Goal: Navigation & Orientation: Find specific page/section

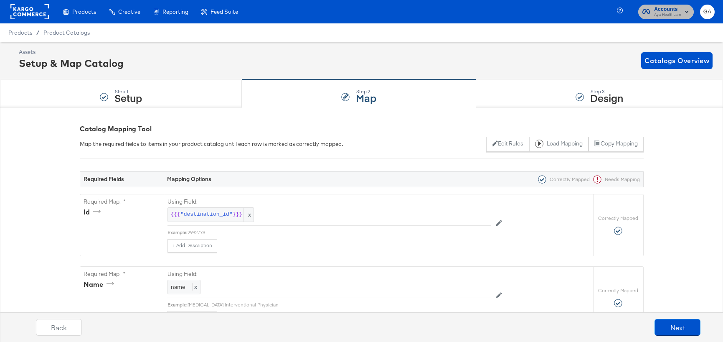
click at [678, 15] on span "Aya Healthcare" at bounding box center [667, 15] width 27 height 7
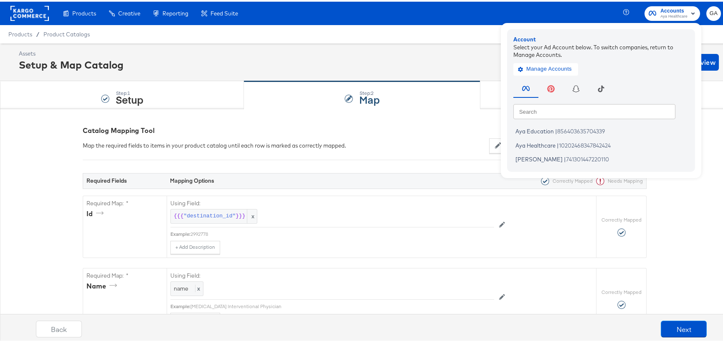
click at [29, 13] on rect at bounding box center [29, 11] width 38 height 15
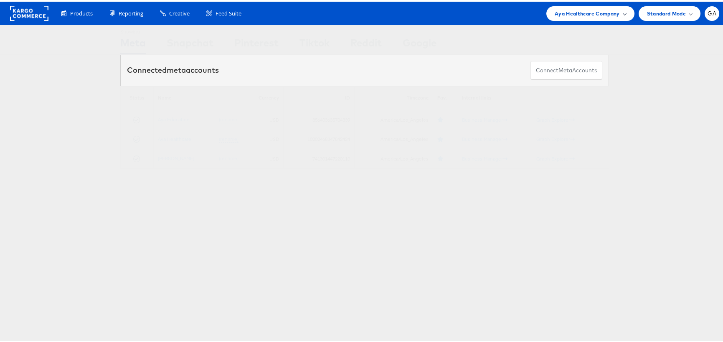
click at [586, 15] on span "Aya Healthcare Company" at bounding box center [586, 12] width 65 height 9
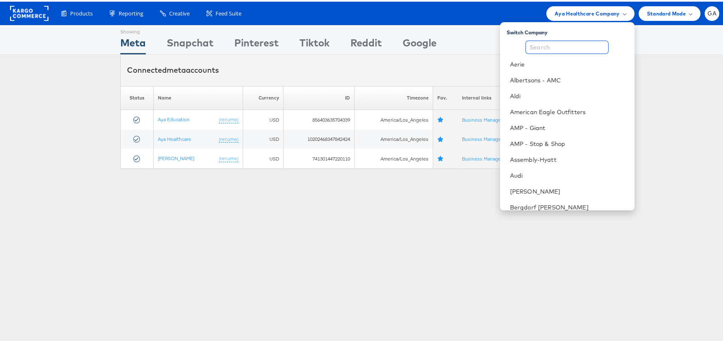
click at [564, 46] on input "text" at bounding box center [566, 45] width 83 height 13
